Goal: Book appointment/travel/reservation

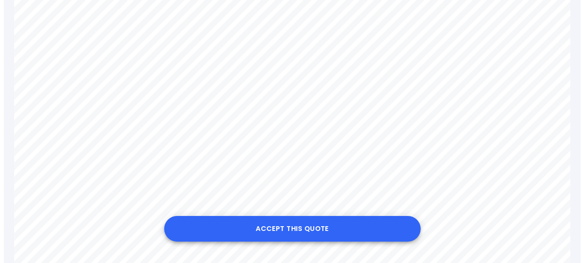
scroll to position [349, 0]
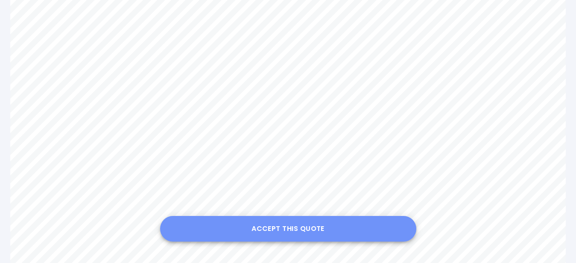
click at [277, 230] on button "Accept this Quote" at bounding box center [288, 229] width 256 height 26
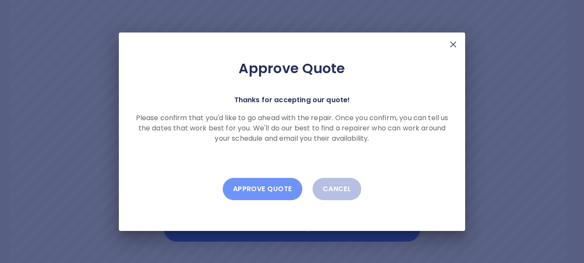
click at [259, 184] on button "Approve Quote" at bounding box center [262, 189] width 79 height 22
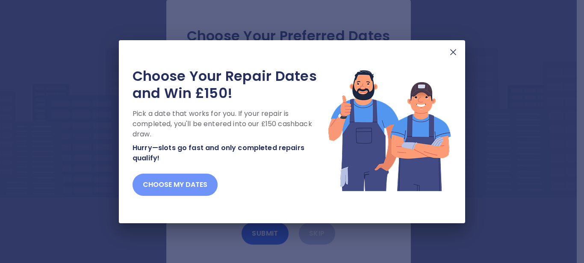
click at [170, 181] on button "Choose my dates" at bounding box center [174, 184] width 85 height 22
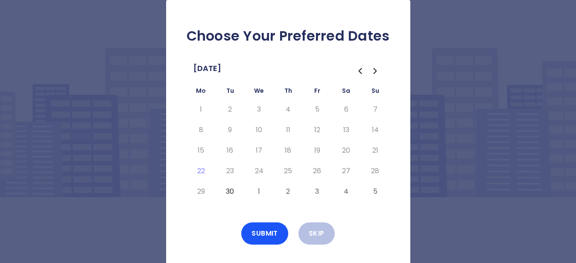
click at [376, 70] on icon "Go to the Next Month" at bounding box center [375, 70] width 3 height 5
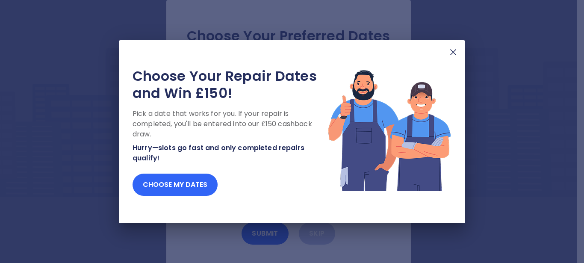
click at [184, 180] on button "Choose my dates" at bounding box center [174, 184] width 85 height 22
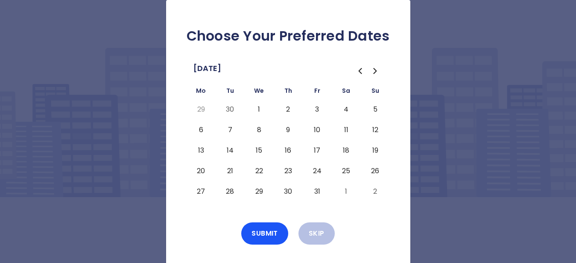
drag, startPoint x: 288, startPoint y: 111, endPoint x: 303, endPoint y: 105, distance: 16.1
click at [290, 110] on button "2" at bounding box center [288, 110] width 15 height 14
click at [290, 109] on button "2" at bounding box center [288, 110] width 15 height 14
click at [260, 235] on button "Submit" at bounding box center [264, 233] width 47 height 22
